Goal: Information Seeking & Learning: Find specific fact

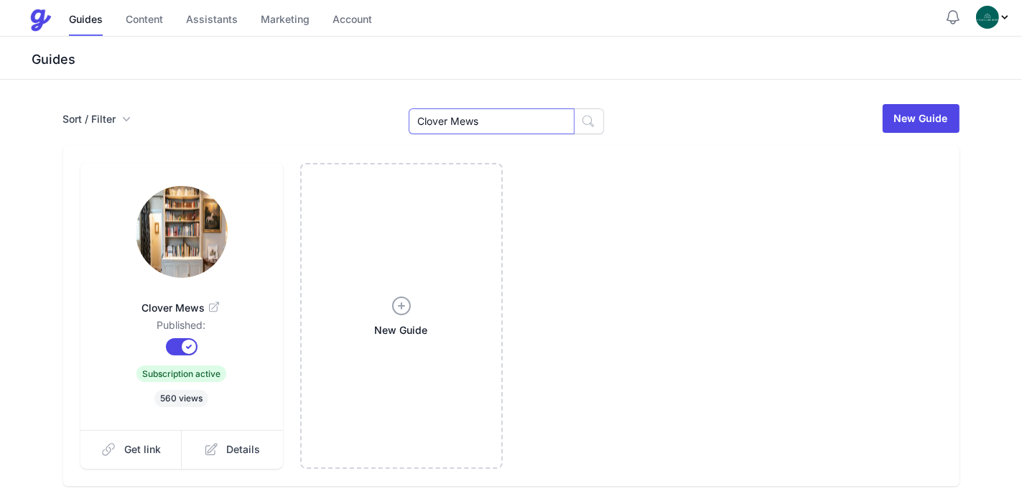
click at [512, 123] on input "Clover Mews" at bounding box center [492, 121] width 166 height 26
drag, startPoint x: 512, startPoint y: 123, endPoint x: 437, endPoint y: 123, distance: 75.4
click at [437, 123] on input "Clover Mews" at bounding box center [492, 121] width 166 height 26
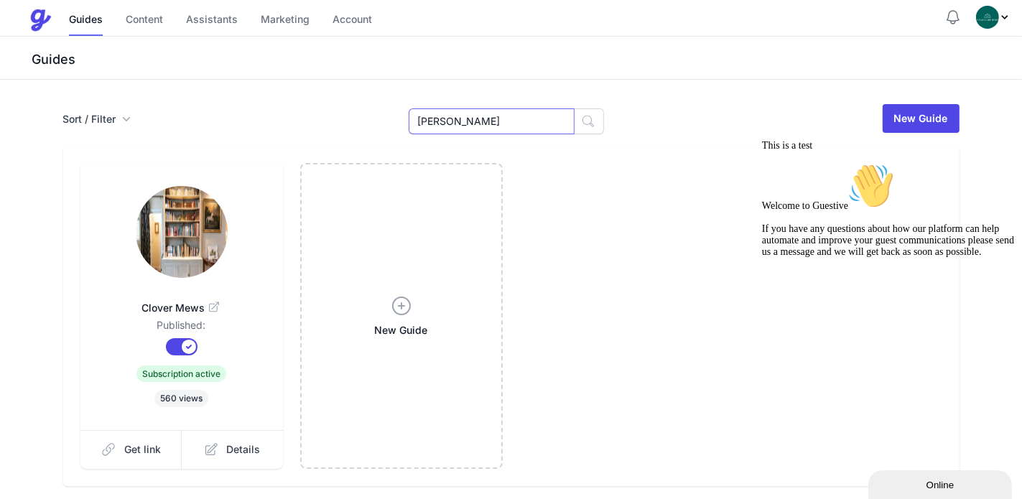
type input "[PERSON_NAME]"
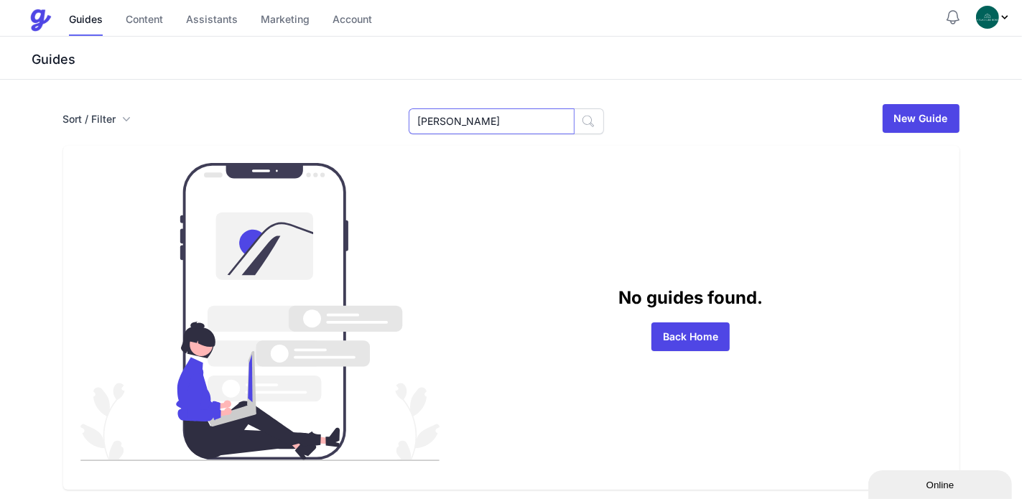
click at [517, 131] on input "[PERSON_NAME]" at bounding box center [492, 121] width 166 height 26
drag, startPoint x: 515, startPoint y: 128, endPoint x: 572, endPoint y: 116, distance: 57.9
click at [516, 127] on input "Caroline" at bounding box center [492, 121] width 166 height 26
click at [581, 117] on icon "button" at bounding box center [588, 121] width 14 height 14
drag, startPoint x: 698, startPoint y: 335, endPoint x: 704, endPoint y: 312, distance: 24.4
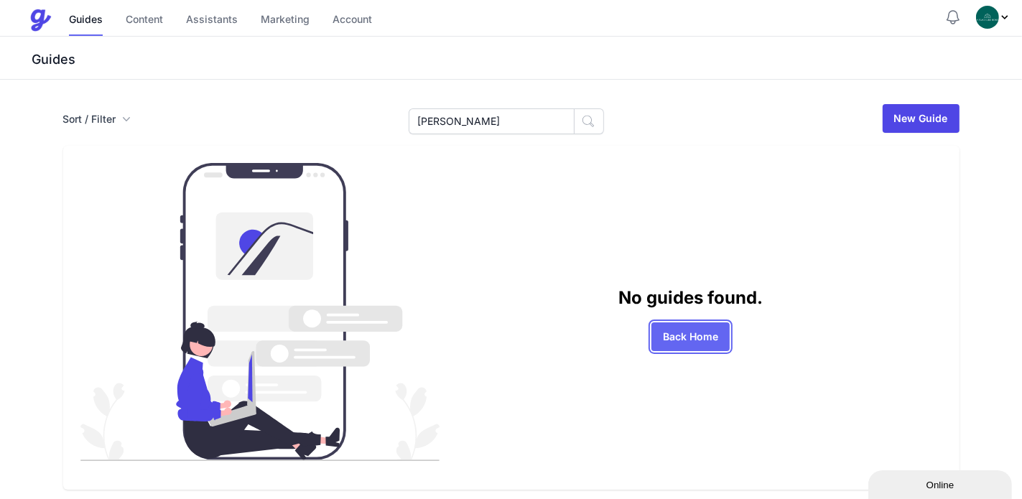
click at [698, 336] on link "Back Home" at bounding box center [690, 336] width 78 height 29
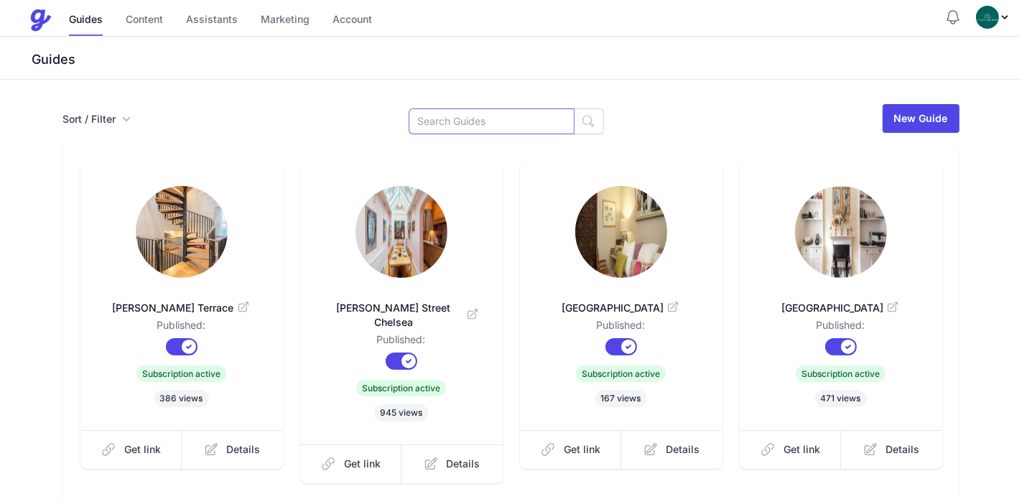
click at [496, 111] on input at bounding box center [492, 121] width 166 height 26
paste input "Caroline House"
drag, startPoint x: 442, startPoint y: 122, endPoint x: 371, endPoint y: 129, distance: 71.5
click at [371, 129] on div "Sort / Filter Sort Name Created Unsorted All Published Unpublished Archived Car…" at bounding box center [511, 119] width 896 height 32
type input "Caroline House"
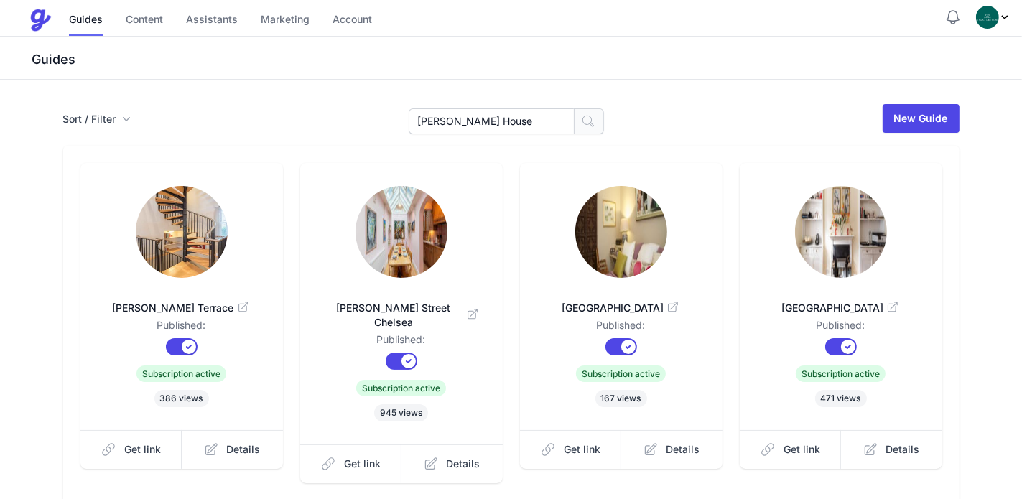
click at [584, 124] on icon "button" at bounding box center [588, 121] width 14 height 14
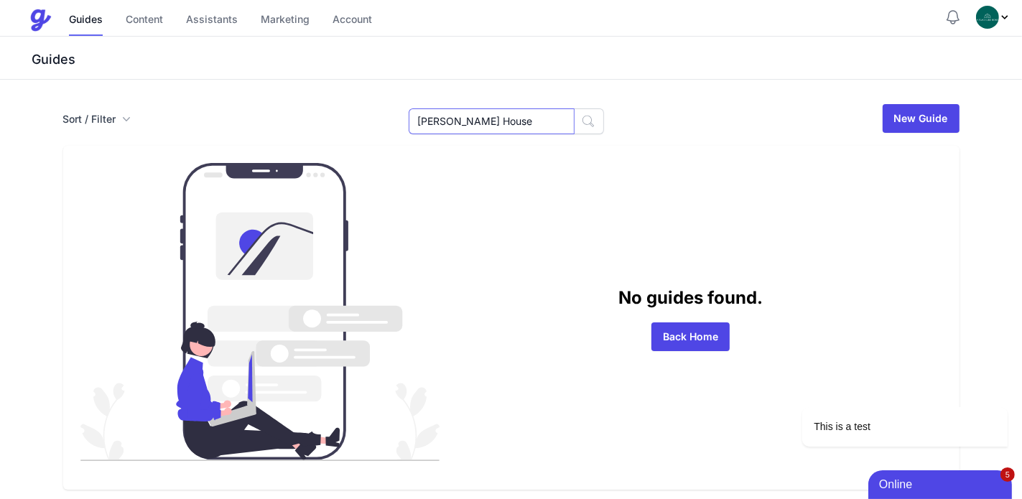
click at [516, 126] on input "Caroline House" at bounding box center [492, 121] width 166 height 26
drag, startPoint x: 468, startPoint y: 123, endPoint x: 549, endPoint y: 123, distance: 81.2
click at [549, 123] on input "Caroline House" at bounding box center [492, 121] width 166 height 26
type input "[PERSON_NAME]"
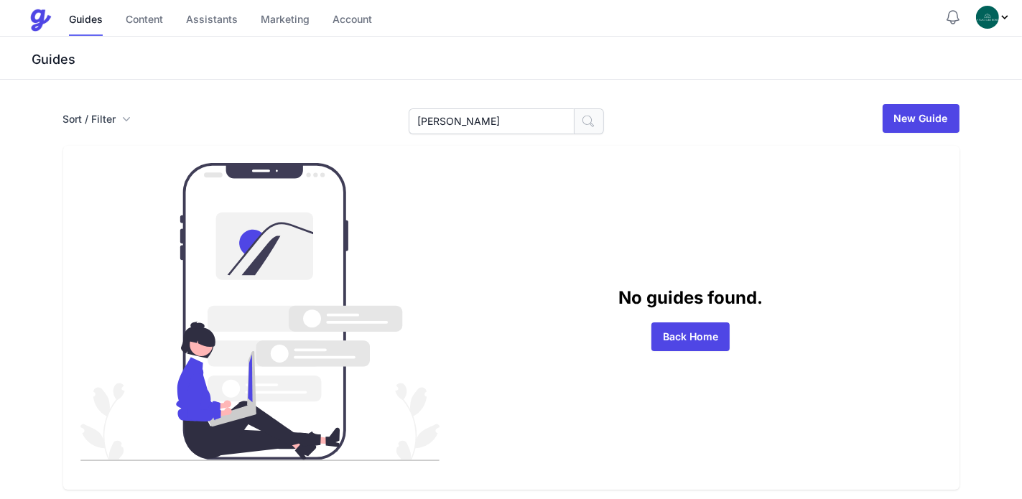
click at [581, 124] on icon "button" at bounding box center [588, 121] width 14 height 14
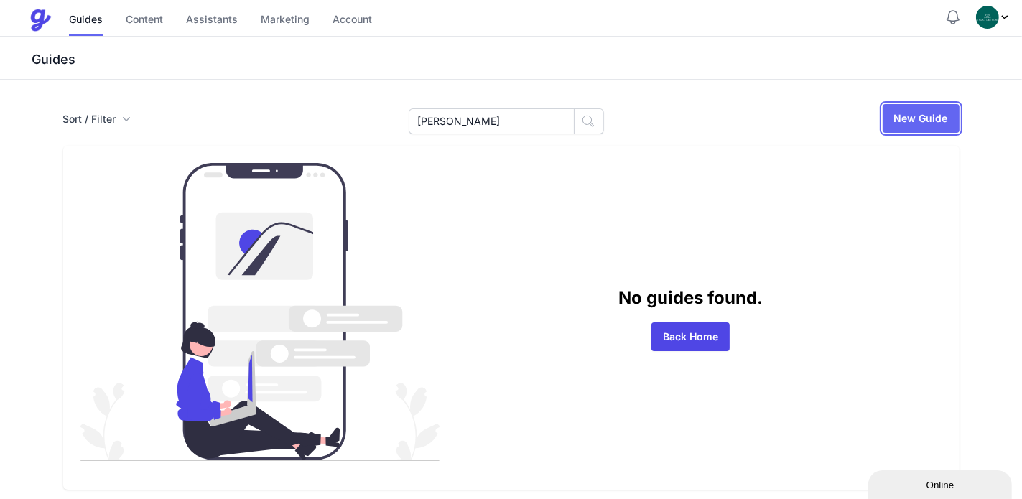
click at [913, 120] on link "New Guide" at bounding box center [921, 118] width 77 height 29
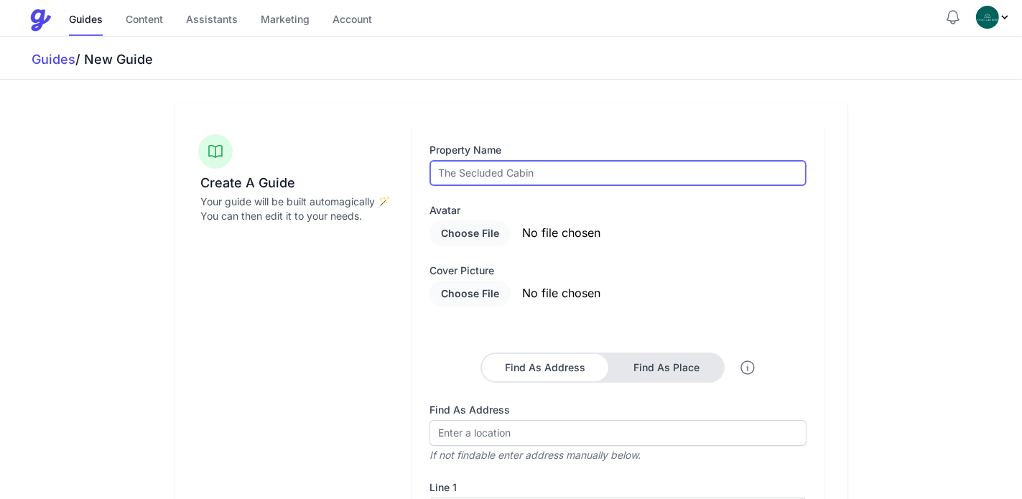
click at [534, 167] on input "text" at bounding box center [617, 173] width 377 height 26
paste input "Caroline House"
click at [435, 183] on input "Caroline House" at bounding box center [617, 173] width 377 height 26
type input "Caroline House"
paste input "Caroline House"
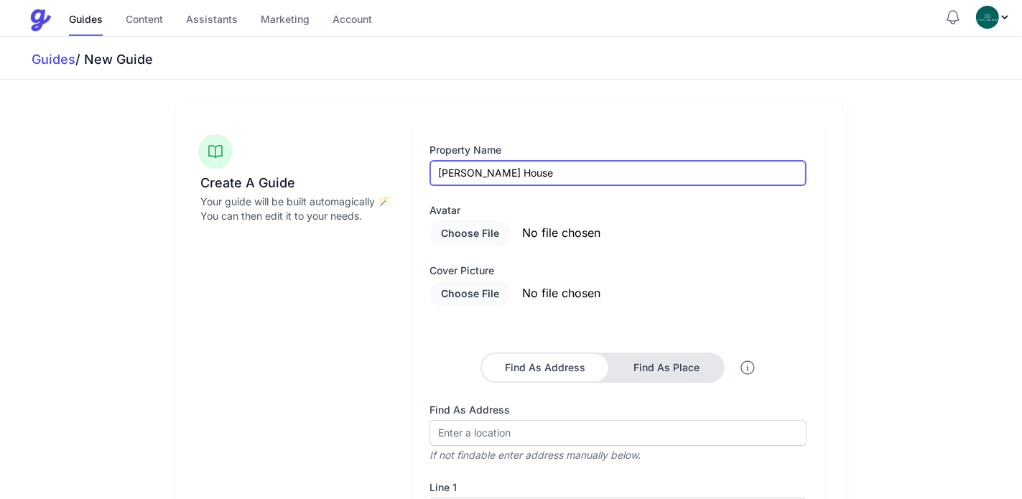
drag, startPoint x: 451, startPoint y: 172, endPoint x: 393, endPoint y: 181, distance: 58.9
click at [393, 181] on div "Create A Guide Your guide will be built automagically 🪄 You can then edit it to…" at bounding box center [511, 416] width 626 height 580
type input "Caroline House"
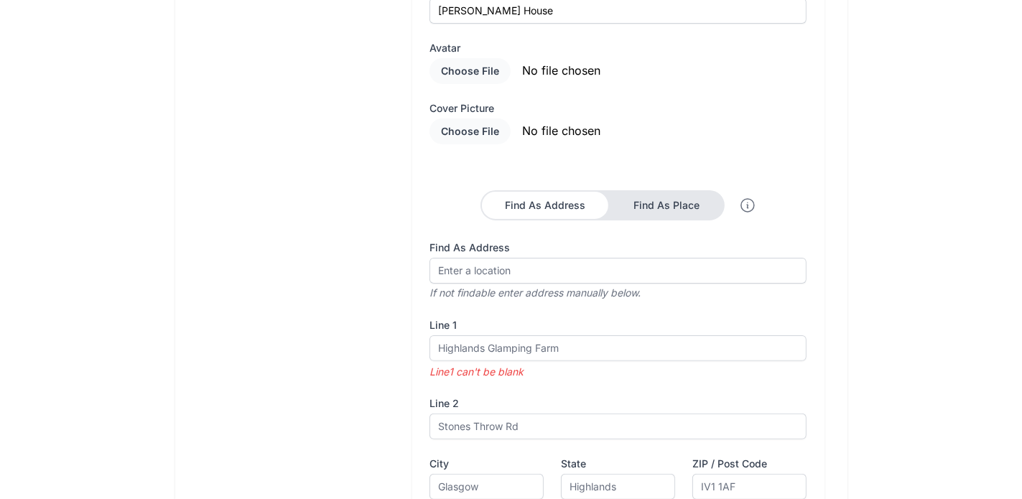
scroll to position [359, 0]
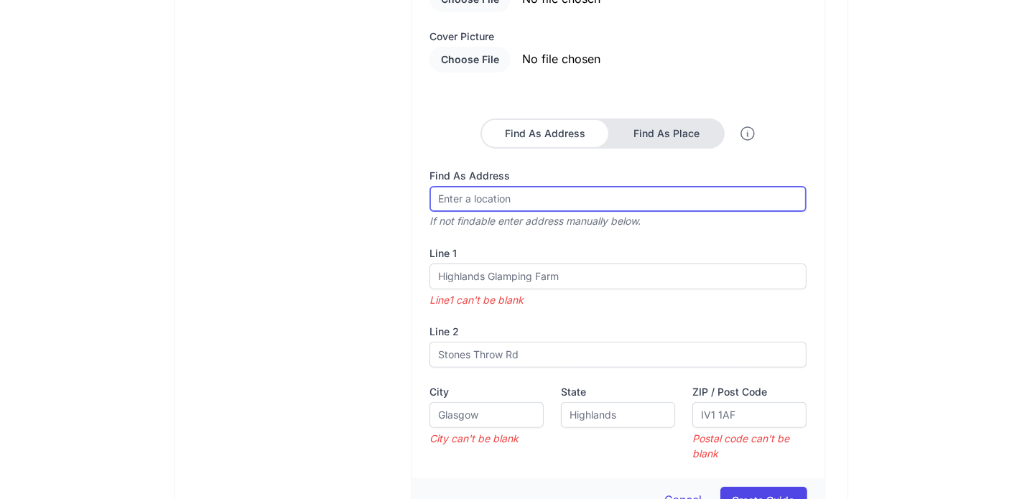
click at [488, 197] on input "Find As Address" at bounding box center [617, 199] width 377 height 26
paste input "Caroline House"
click at [665, 200] on input "Caroline House" at bounding box center [617, 199] width 377 height 26
type input "Caroline House"
click at [720, 487] on button "Create Guide" at bounding box center [763, 500] width 87 height 27
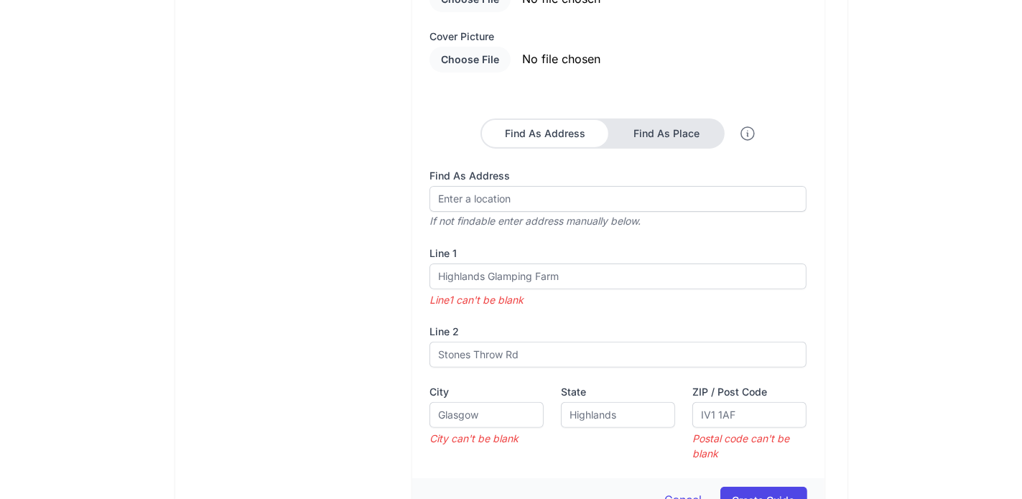
scroll to position [479, 0]
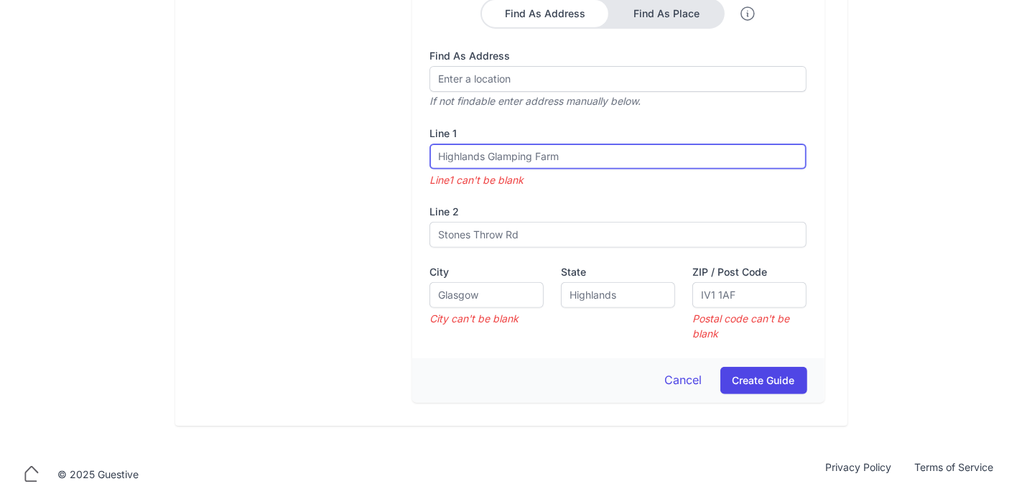
click at [452, 154] on input "text" at bounding box center [617, 157] width 377 height 26
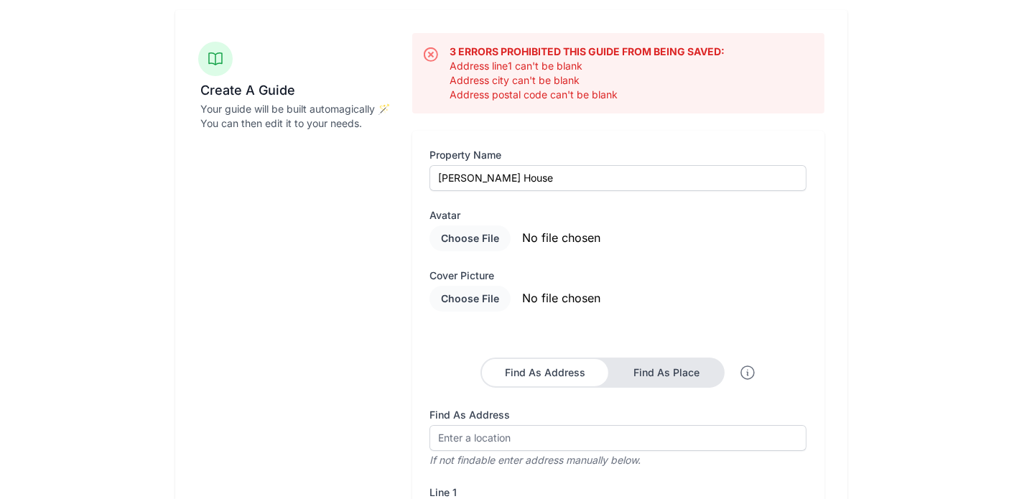
scroll to position [0, 0]
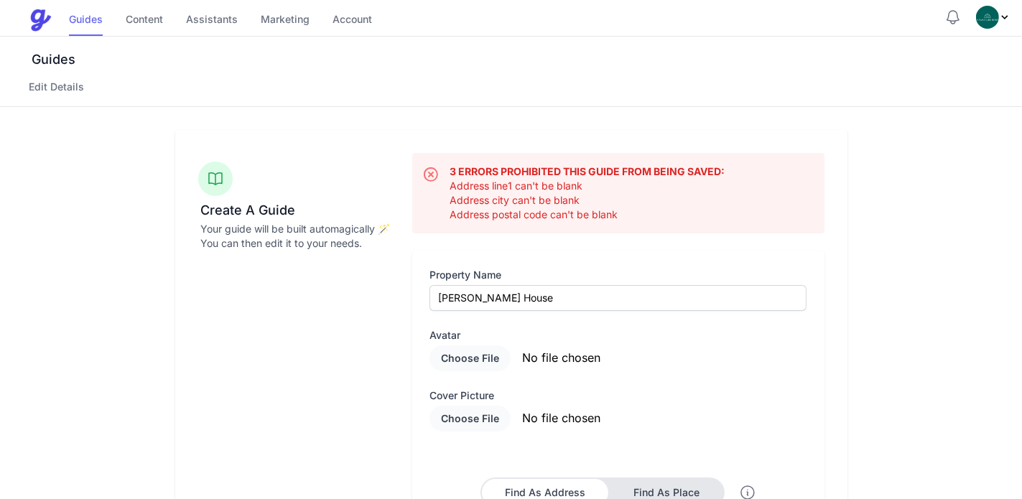
click at [75, 21] on link "Guides" at bounding box center [86, 20] width 34 height 31
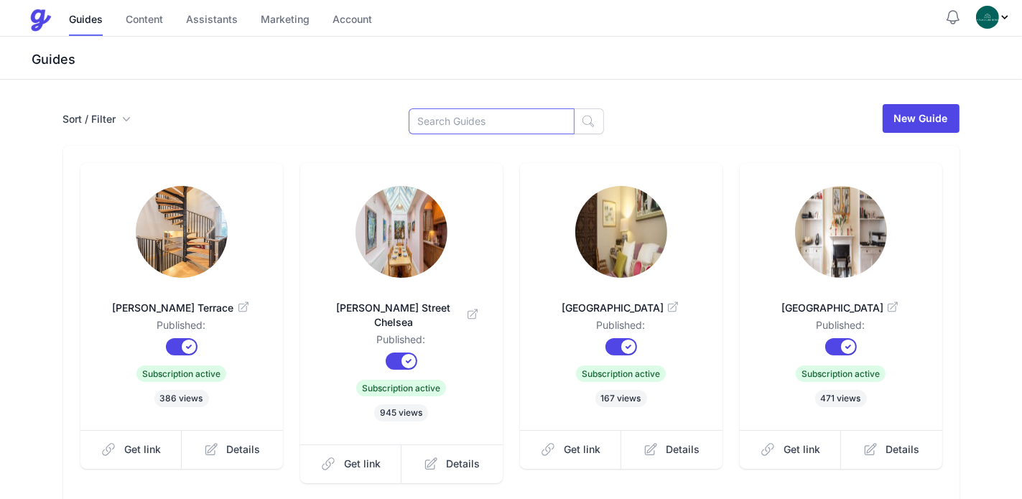
click at [475, 122] on input at bounding box center [492, 121] width 166 height 26
type input "Caroline"
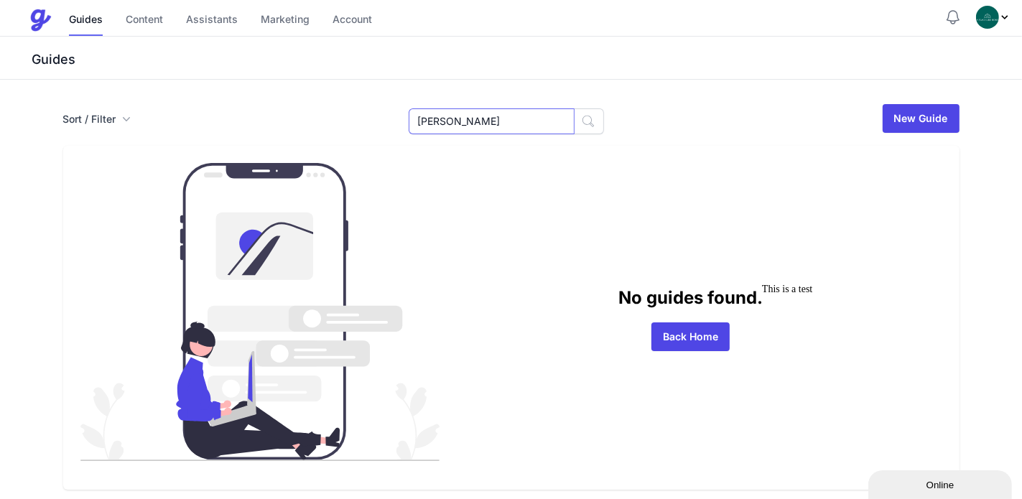
click at [487, 119] on input "[PERSON_NAME]" at bounding box center [492, 121] width 166 height 26
drag, startPoint x: 485, startPoint y: 118, endPoint x: 422, endPoint y: 133, distance: 65.0
click at [422, 133] on input "[PERSON_NAME]" at bounding box center [492, 121] width 166 height 26
paste input "12 [PERSON_NAME]"
drag, startPoint x: 443, startPoint y: 119, endPoint x: 399, endPoint y: 129, distance: 45.5
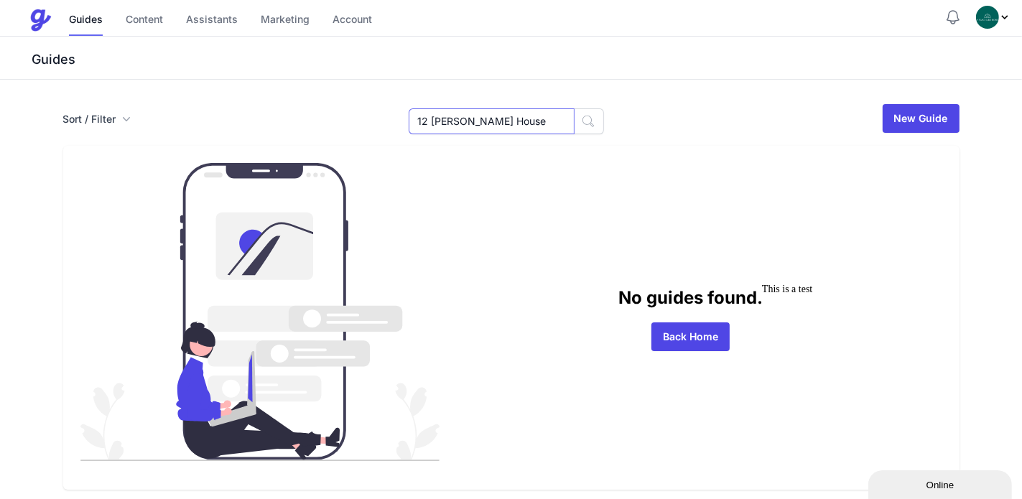
click at [399, 129] on div "Sort / Filter Sort Name Created Unsorted All Published Unpublished Archived 12 …" at bounding box center [511, 119] width 896 height 32
type input "12 [PERSON_NAME] House"
click at [581, 119] on icon "button" at bounding box center [588, 121] width 14 height 14
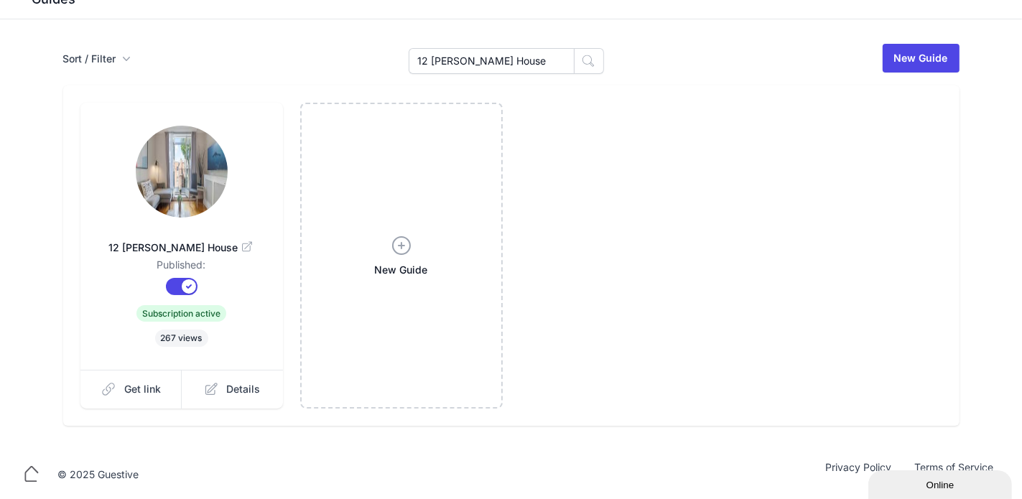
click at [183, 241] on span "12 Caroline House" at bounding box center [181, 248] width 157 height 14
drag, startPoint x: 219, startPoint y: 277, endPoint x: 184, endPoint y: 313, distance: 50.3
click at [129, 248] on dl "12 Caroline House Published: Published? Subscription? Subscription active 267 v…" at bounding box center [181, 285] width 157 height 124
copy dl "12 Caroline House Published: Published?"
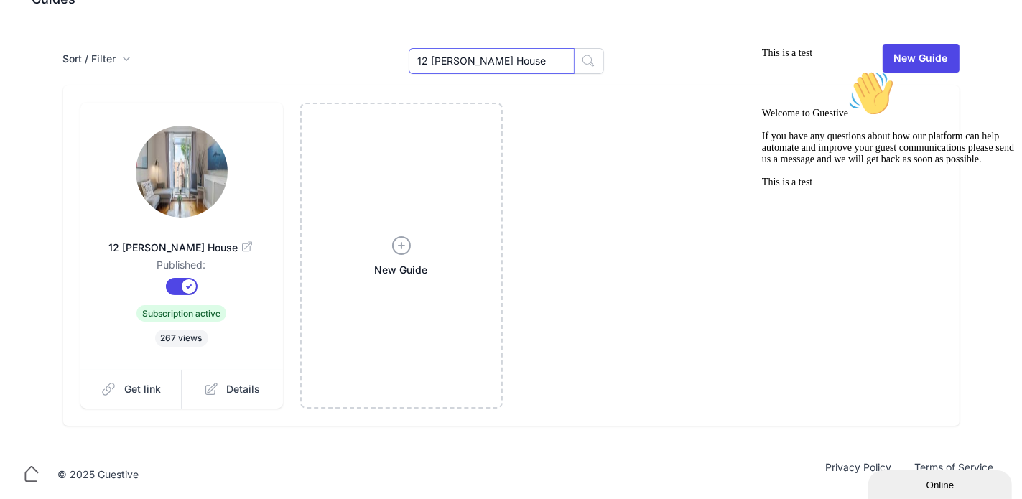
drag, startPoint x: 544, startPoint y: 60, endPoint x: 408, endPoint y: 63, distance: 136.5
click at [408, 63] on div "Sort / Filter Sort Name Created Unsorted All Published Unpublished Archived 12 …" at bounding box center [511, 58] width 896 height 32
drag, startPoint x: 522, startPoint y: 50, endPoint x: 523, endPoint y: 58, distance: 7.9
click at [523, 51] on input "12 Caroline House" at bounding box center [492, 61] width 166 height 26
paste input "37272"
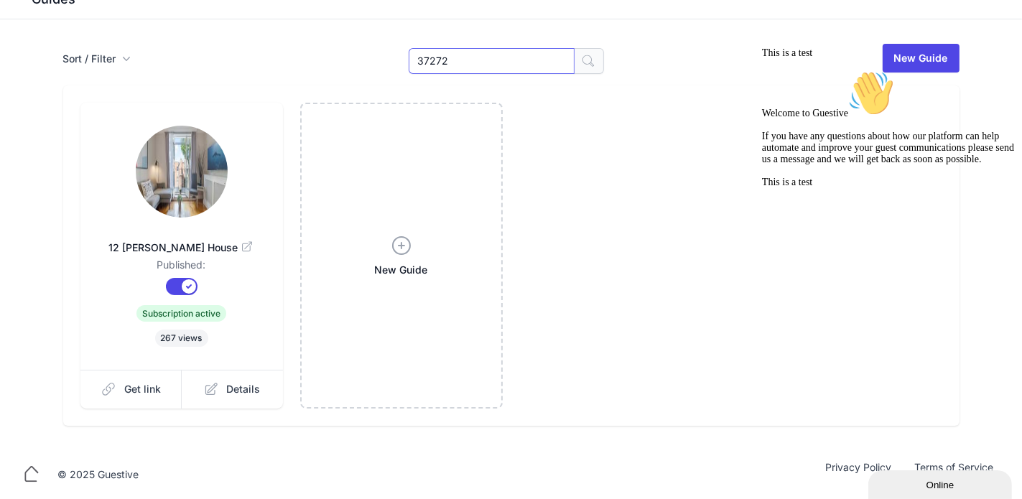
type input "37272"
click at [585, 61] on icon "button" at bounding box center [588, 61] width 14 height 14
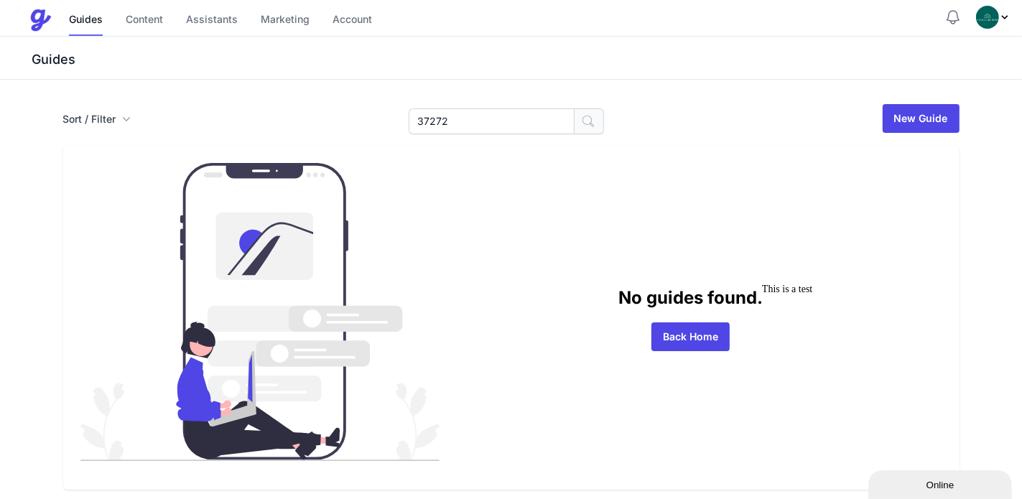
click at [583, 122] on icon "button" at bounding box center [588, 121] width 14 height 14
drag, startPoint x: 466, startPoint y: 126, endPoint x: 402, endPoint y: 126, distance: 63.9
click at [402, 126] on div "Sort / Filter Sort Name Created Unsorted All Published Unpublished Archived 372…" at bounding box center [511, 119] width 896 height 32
click at [75, 27] on link "Guides" at bounding box center [86, 20] width 34 height 31
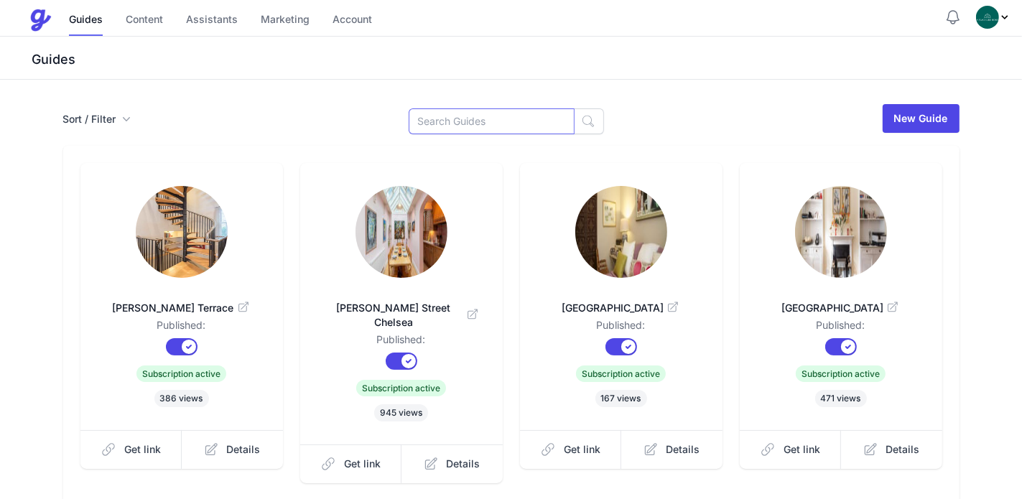
click at [489, 123] on input at bounding box center [492, 121] width 166 height 26
